Goal: Task Accomplishment & Management: Complete application form

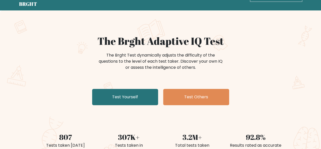
scroll to position [18, 0]
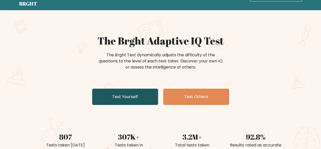
click at [129, 94] on link "Test Yourself" at bounding box center [125, 96] width 66 height 16
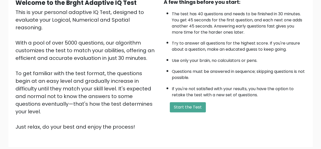
scroll to position [84, 0]
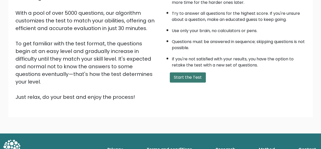
click at [183, 80] on button "Start the Test" at bounding box center [188, 77] width 36 height 10
click at [174, 76] on button "Start the Test" at bounding box center [188, 77] width 36 height 10
click at [188, 79] on button "Start the Test" at bounding box center [188, 77] width 36 height 10
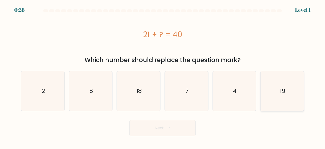
click at [284, 97] on icon "19" at bounding box center [282, 91] width 40 height 40
click at [163, 76] on input "f. 19" at bounding box center [163, 74] width 0 height 1
radio input "true"
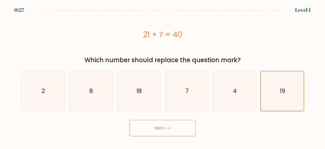
click at [172, 126] on button "Next" at bounding box center [163, 128] width 66 height 16
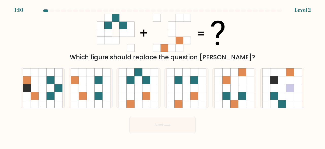
click at [172, 126] on button "Next" at bounding box center [163, 125] width 66 height 16
click at [149, 104] on icon at bounding box center [146, 104] width 8 height 8
click at [163, 76] on input "c." at bounding box center [163, 74] width 0 height 1
radio input "true"
click at [182, 120] on button "Next" at bounding box center [163, 125] width 66 height 16
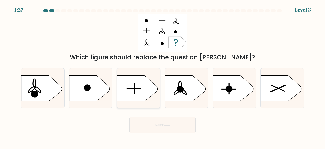
click at [136, 87] on icon at bounding box center [137, 87] width 41 height 25
click at [163, 76] on input "c." at bounding box center [163, 74] width 0 height 1
radio input "true"
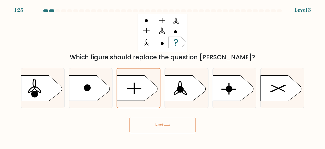
click at [162, 129] on button "Next" at bounding box center [163, 125] width 66 height 16
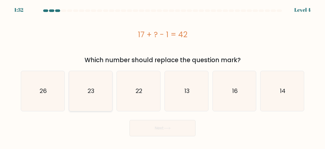
click at [94, 107] on icon "23" at bounding box center [91, 91] width 40 height 40
click at [163, 76] on input "b. 23" at bounding box center [163, 74] width 0 height 1
radio input "true"
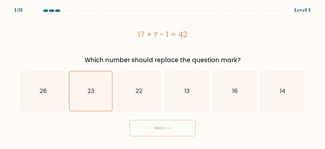
click at [163, 126] on button "Next" at bounding box center [163, 128] width 66 height 16
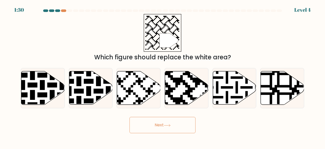
click at [163, 126] on button "Next" at bounding box center [163, 125] width 66 height 16
click at [142, 98] on icon at bounding box center [138, 87] width 43 height 33
click at [163, 76] on input "c." at bounding box center [163, 74] width 0 height 1
radio input "true"
click at [155, 124] on button "Next" at bounding box center [163, 125] width 66 height 16
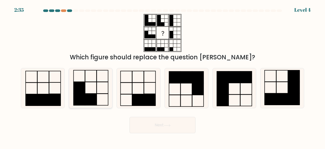
click at [98, 99] on icon at bounding box center [91, 88] width 40 height 40
click at [163, 76] on input "b." at bounding box center [163, 74] width 0 height 1
radio input "true"
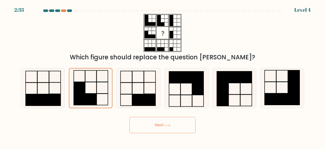
click at [156, 124] on button "Next" at bounding box center [163, 125] width 66 height 16
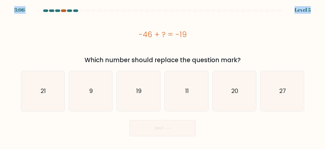
drag, startPoint x: 62, startPoint y: 9, endPoint x: 63, endPoint y: 11, distance: 3.0
click at [63, 11] on body "3:06 Level 5 a." at bounding box center [162, 74] width 325 height 149
click at [63, 11] on div at bounding box center [63, 10] width 5 height 3
drag, startPoint x: 139, startPoint y: 33, endPoint x: 200, endPoint y: 32, distance: 61.5
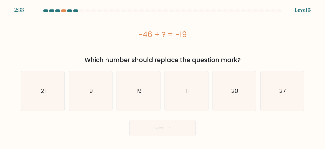
click at [200, 32] on div "-46 + ? = -19" at bounding box center [162, 34] width 283 height 11
copy div "-46 + ? = -19"
click at [264, 99] on icon "27" at bounding box center [282, 91] width 40 height 40
click at [163, 76] on input "f. 27" at bounding box center [163, 74] width 0 height 1
radio input "true"
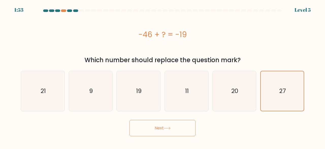
click at [175, 133] on button "Next" at bounding box center [163, 128] width 66 height 16
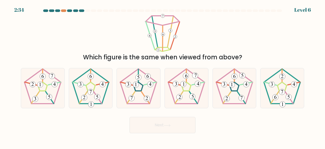
drag, startPoint x: 175, startPoint y: 133, endPoint x: 113, endPoint y: 100, distance: 70.5
click at [113, 100] on form at bounding box center [162, 70] width 325 height 123
click at [41, 87] on 552 at bounding box center [40, 85] width 6 height 6
click at [163, 76] on input "a." at bounding box center [163, 74] width 0 height 1
radio input "true"
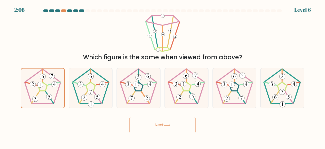
click at [157, 127] on button "Next" at bounding box center [163, 125] width 66 height 16
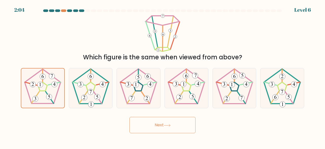
click at [157, 127] on button "Next" at bounding box center [163, 125] width 66 height 16
click at [173, 122] on button "Next" at bounding box center [163, 125] width 66 height 16
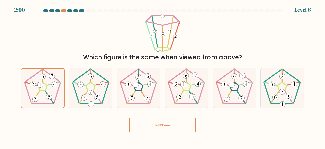
click at [173, 122] on button "Next" at bounding box center [163, 125] width 66 height 16
drag, startPoint x: 173, startPoint y: 122, endPoint x: 177, endPoint y: 128, distance: 7.0
click at [177, 128] on button "Next" at bounding box center [163, 125] width 66 height 16
drag, startPoint x: 177, startPoint y: 128, endPoint x: 160, endPoint y: 130, distance: 17.1
click at [160, 130] on button "Next" at bounding box center [163, 125] width 66 height 16
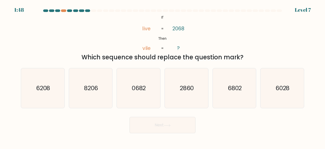
click at [163, 125] on button "Next" at bounding box center [163, 125] width 66 height 16
click at [60, 88] on icon "6208" at bounding box center [43, 88] width 40 height 40
click at [163, 76] on input "a. 6208" at bounding box center [163, 74] width 0 height 1
radio input "true"
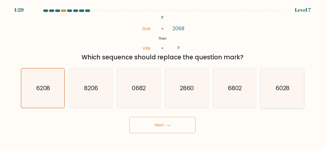
click at [271, 92] on icon "6028" at bounding box center [282, 88] width 40 height 40
click at [163, 76] on input "f. 6028" at bounding box center [163, 74] width 0 height 1
radio input "true"
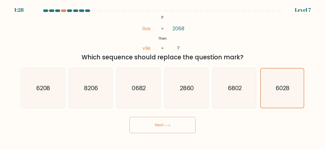
click at [170, 126] on icon at bounding box center [167, 125] width 6 height 2
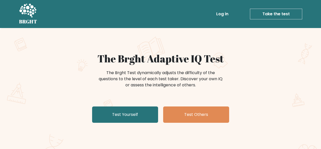
scroll to position [18, 0]
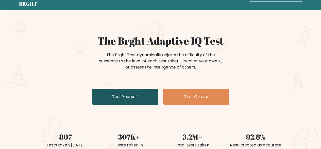
click at [132, 98] on link "Test Yourself" at bounding box center [125, 96] width 66 height 16
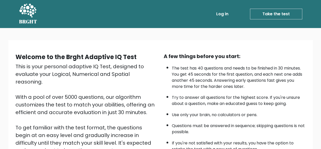
click at [286, 13] on link "Take the test" at bounding box center [276, 14] width 52 height 11
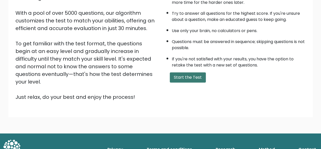
click at [185, 80] on button "Start the Test" at bounding box center [188, 77] width 36 height 10
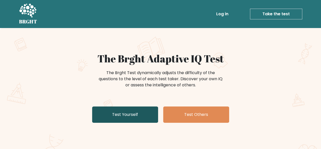
click at [141, 119] on link "Test Yourself" at bounding box center [125, 114] width 66 height 16
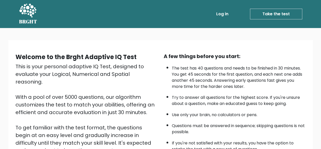
scroll to position [84, 0]
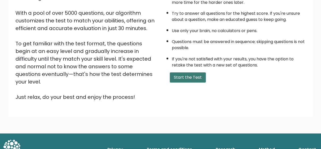
click at [192, 75] on button "Start the Test" at bounding box center [188, 77] width 36 height 10
